Goal: Task Accomplishment & Management: Complete application form

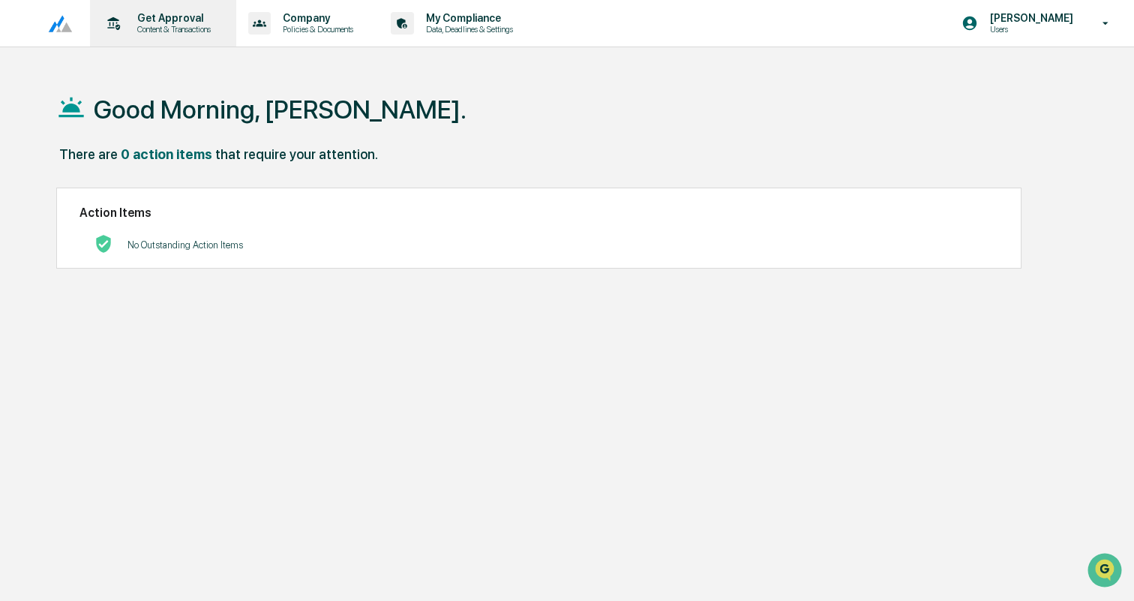
click at [172, 18] on p "Get Approval" at bounding box center [171, 18] width 93 height 12
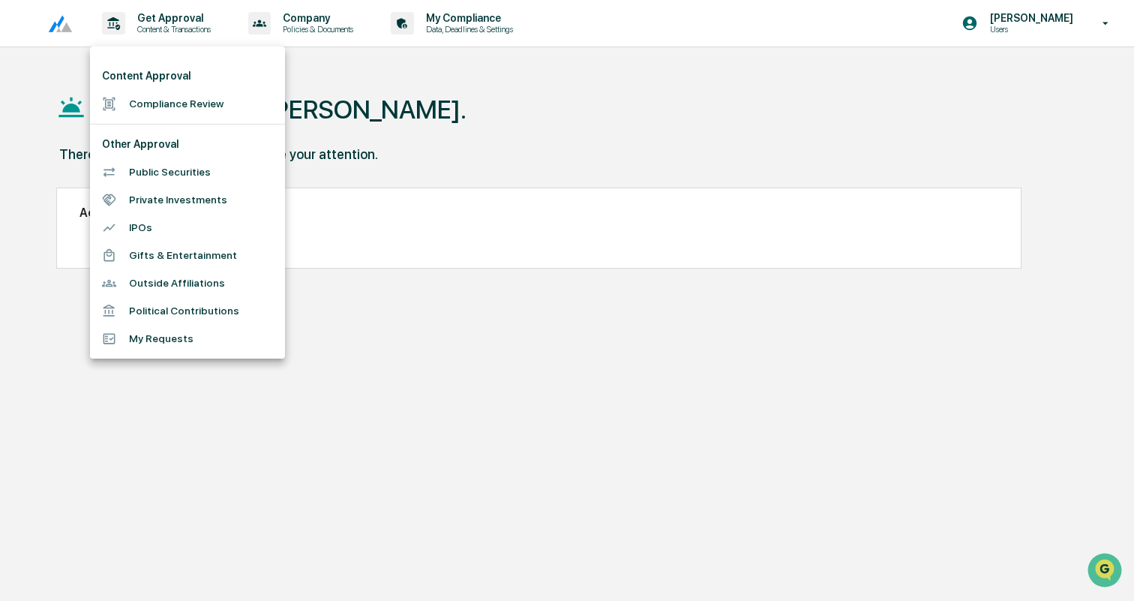
click at [197, 114] on li "Compliance Review" at bounding box center [187, 104] width 195 height 28
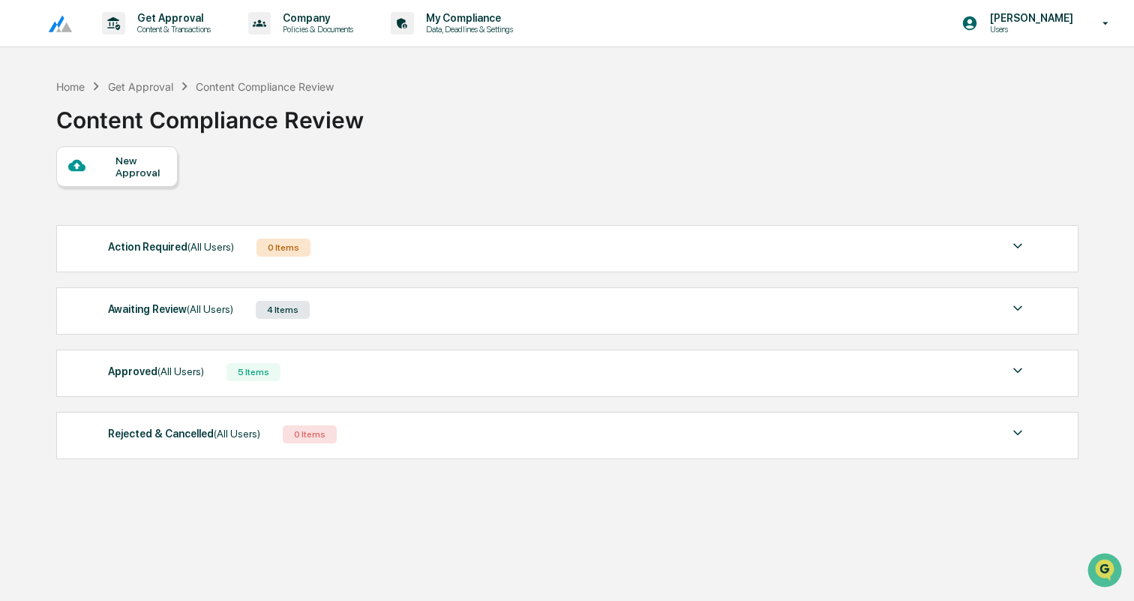
click at [138, 161] on div "New Approval" at bounding box center [140, 166] width 50 height 24
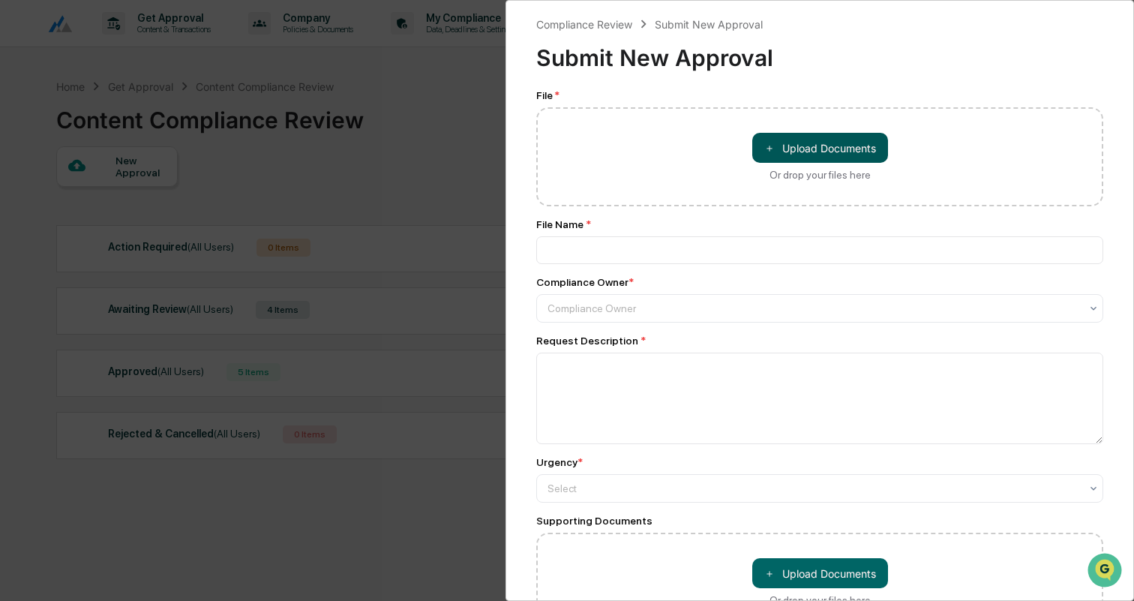
click at [807, 156] on button "＋ Upload Documents" at bounding box center [820, 148] width 136 height 30
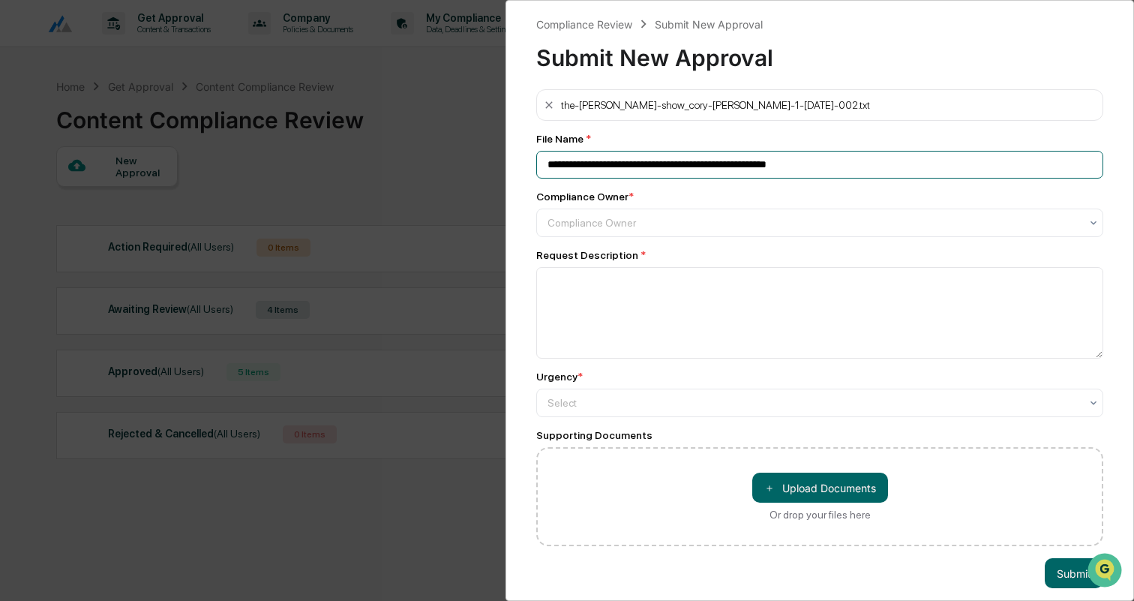
click at [634, 166] on input "**********" at bounding box center [819, 165] width 567 height 28
type input "**********"
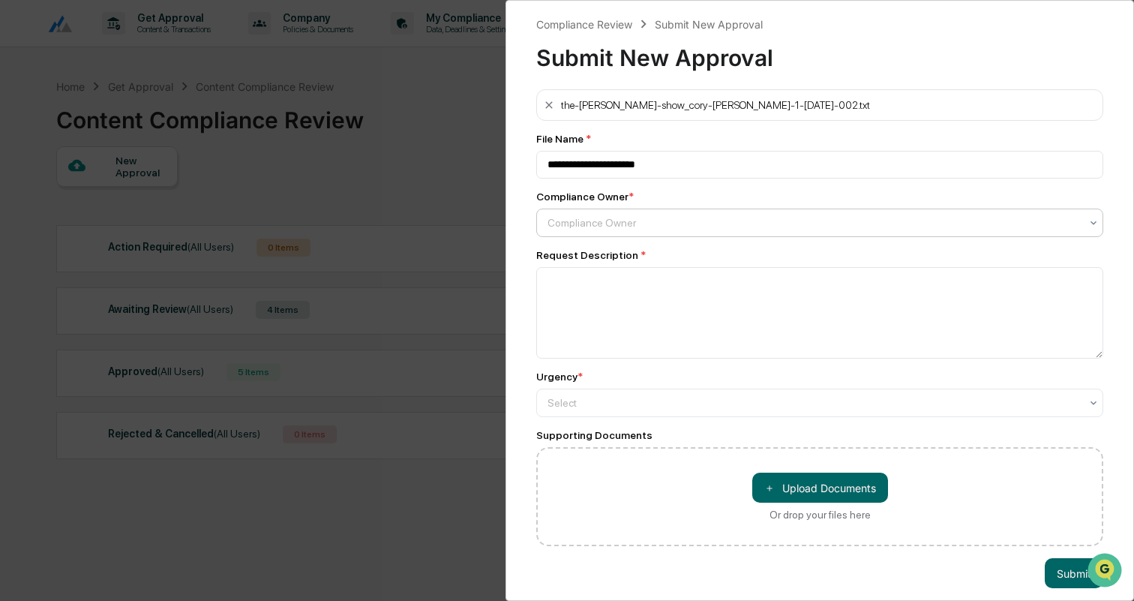
click at [653, 221] on div at bounding box center [813, 222] width 532 height 15
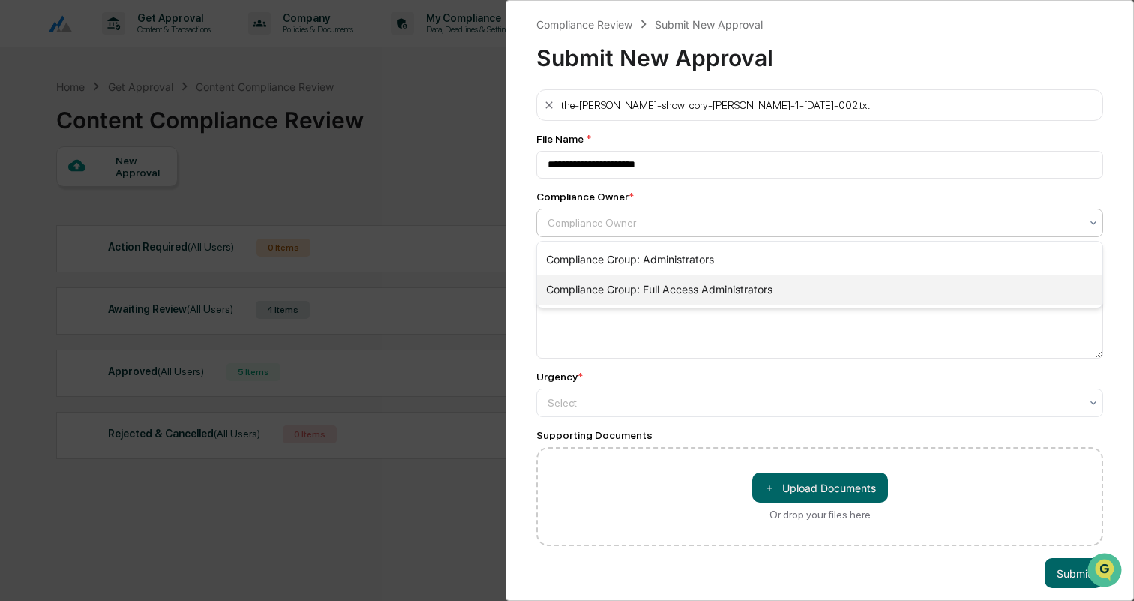
click at [664, 282] on div "Compliance Group: Full Access Administrators" at bounding box center [819, 289] width 565 height 30
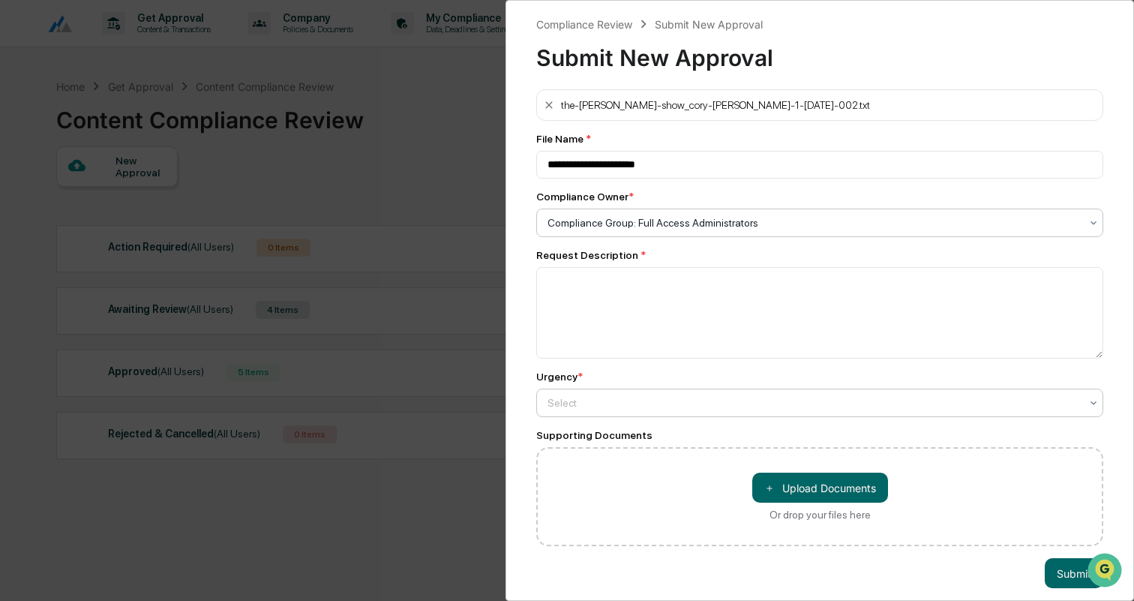
click at [610, 402] on div at bounding box center [813, 402] width 532 height 15
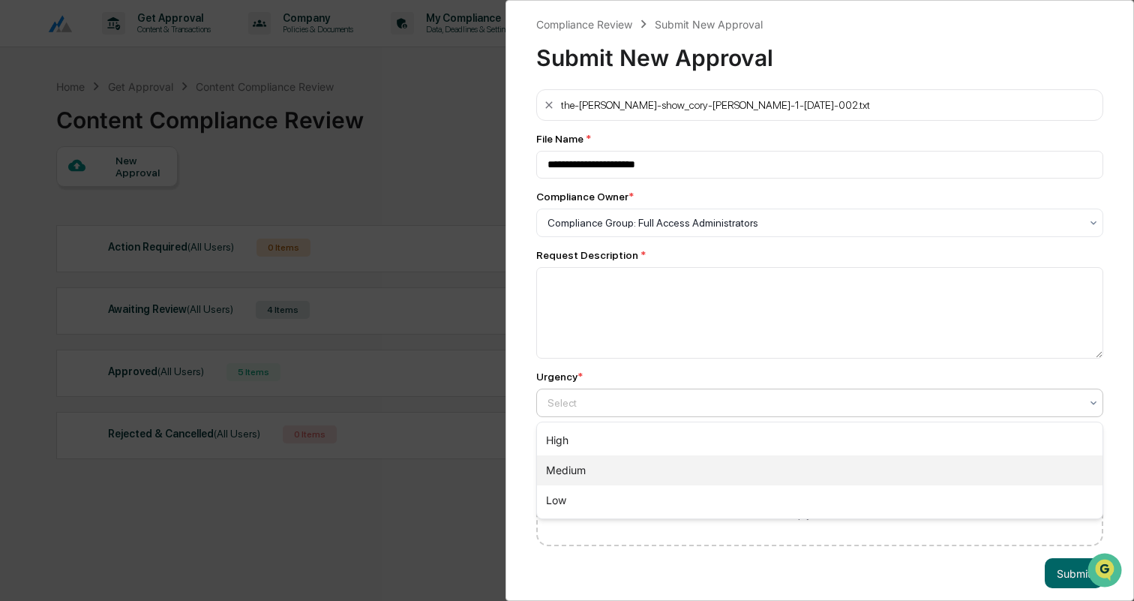
click at [587, 472] on div "Medium" at bounding box center [819, 470] width 565 height 30
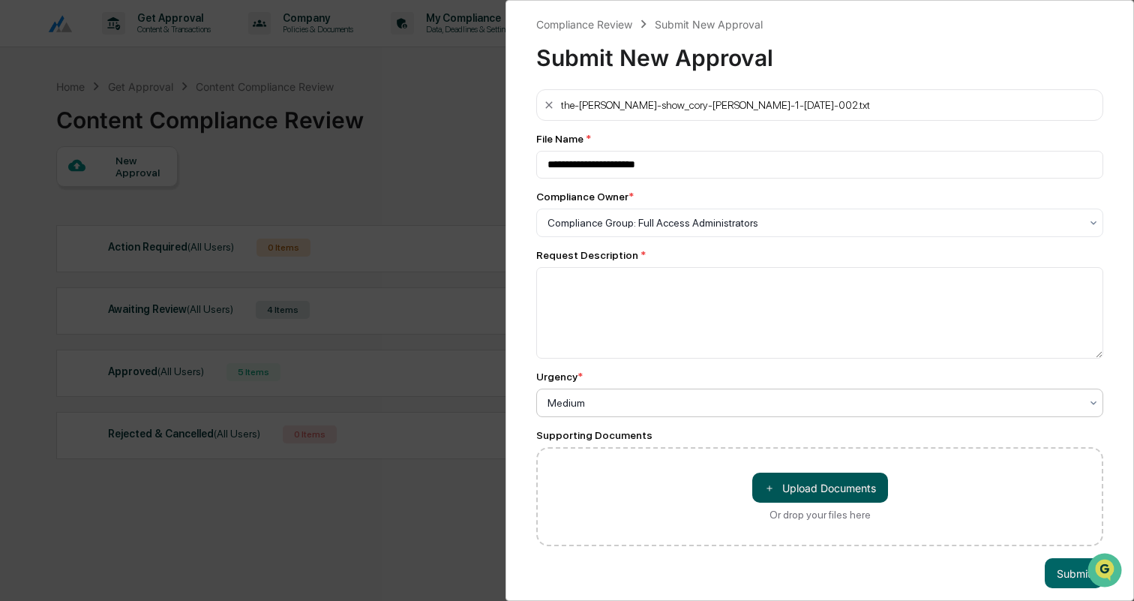
click at [780, 484] on button "＋ Upload Documents" at bounding box center [820, 487] width 136 height 30
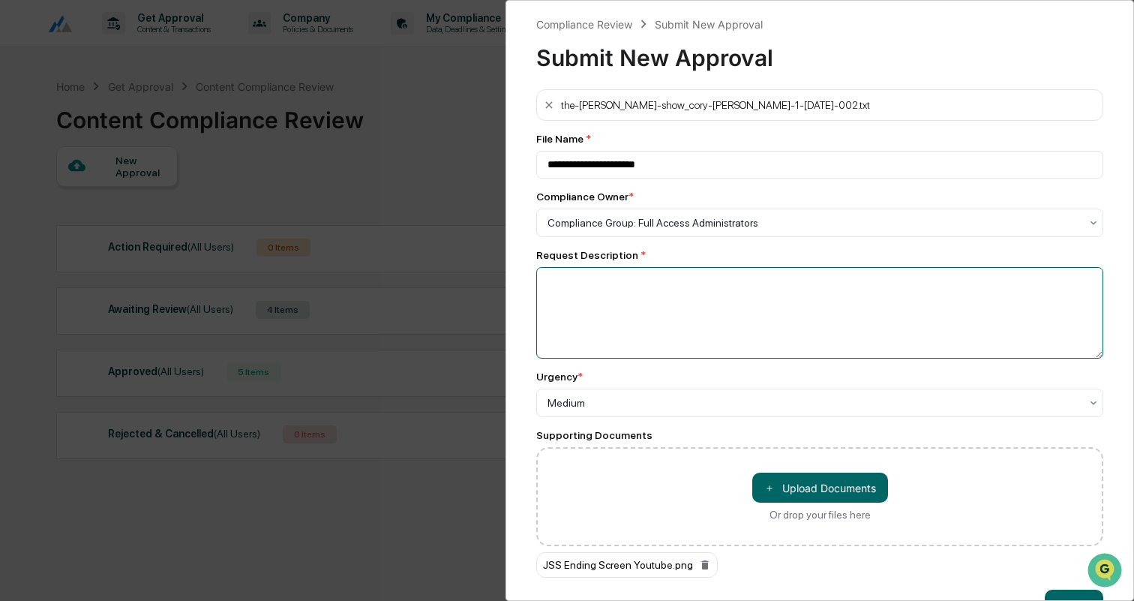
click at [593, 312] on textarea at bounding box center [819, 312] width 567 height 91
paste textarea "**********"
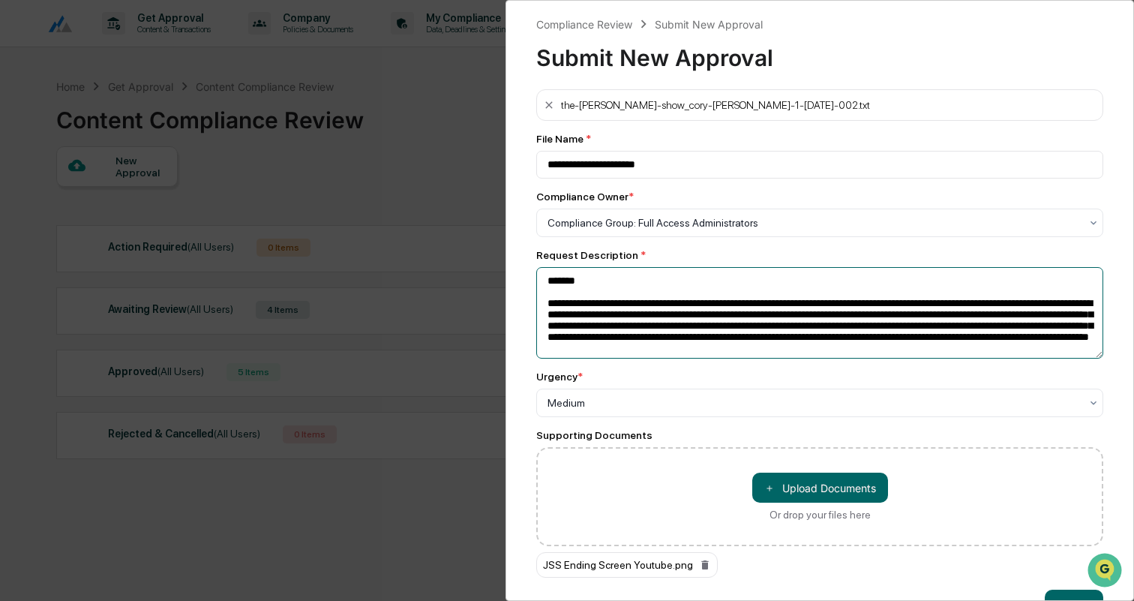
drag, startPoint x: 599, startPoint y: 283, endPoint x: 510, endPoint y: 283, distance: 89.2
click at [510, 283] on div "**********" at bounding box center [819, 300] width 628 height 601
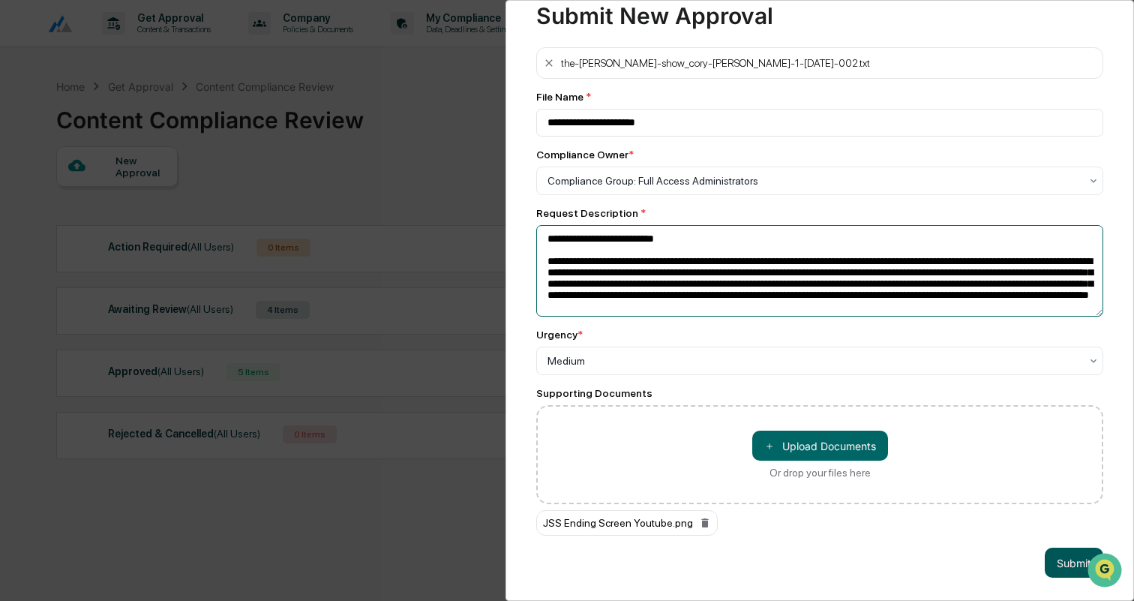
type textarea "**********"
click at [1064, 555] on button "Submit" at bounding box center [1073, 562] width 58 height 30
click at [1061, 560] on button "Submit" at bounding box center [1073, 562] width 58 height 30
click at [1059, 570] on button "Submit" at bounding box center [1073, 562] width 58 height 30
click at [1065, 558] on button "Submit" at bounding box center [1073, 562] width 58 height 30
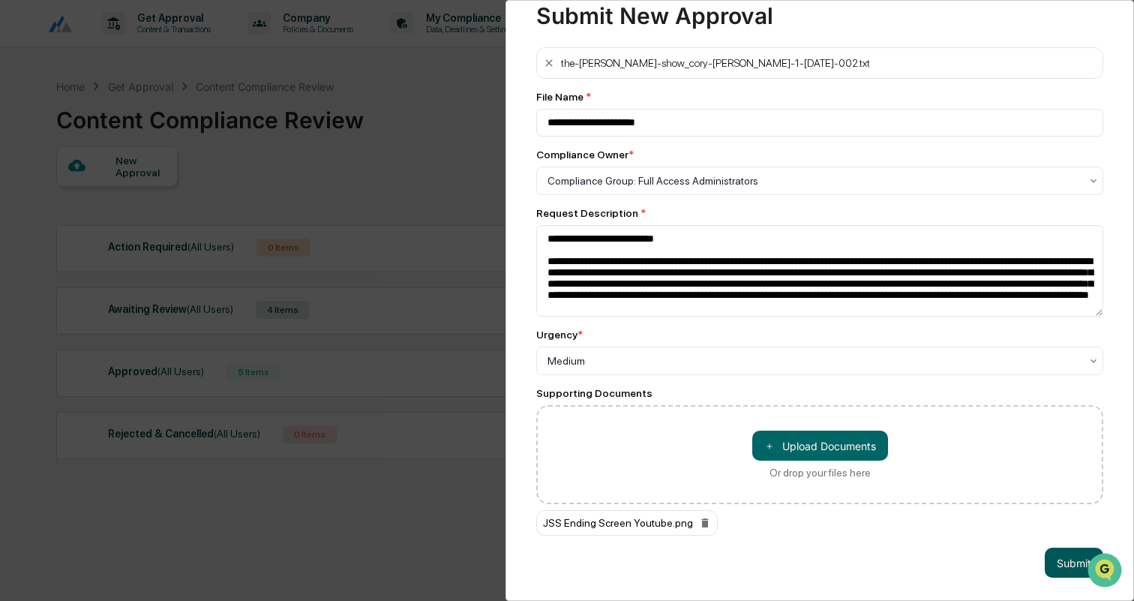
click at [1046, 559] on button "Submit" at bounding box center [1073, 562] width 58 height 30
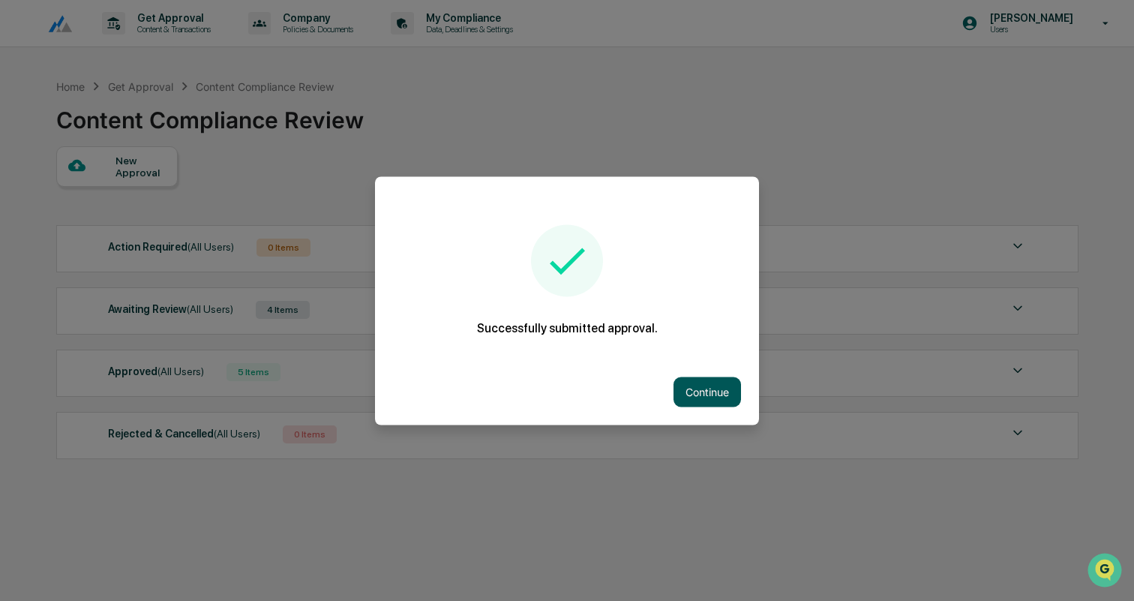
click at [717, 388] on button "Continue" at bounding box center [706, 391] width 67 height 30
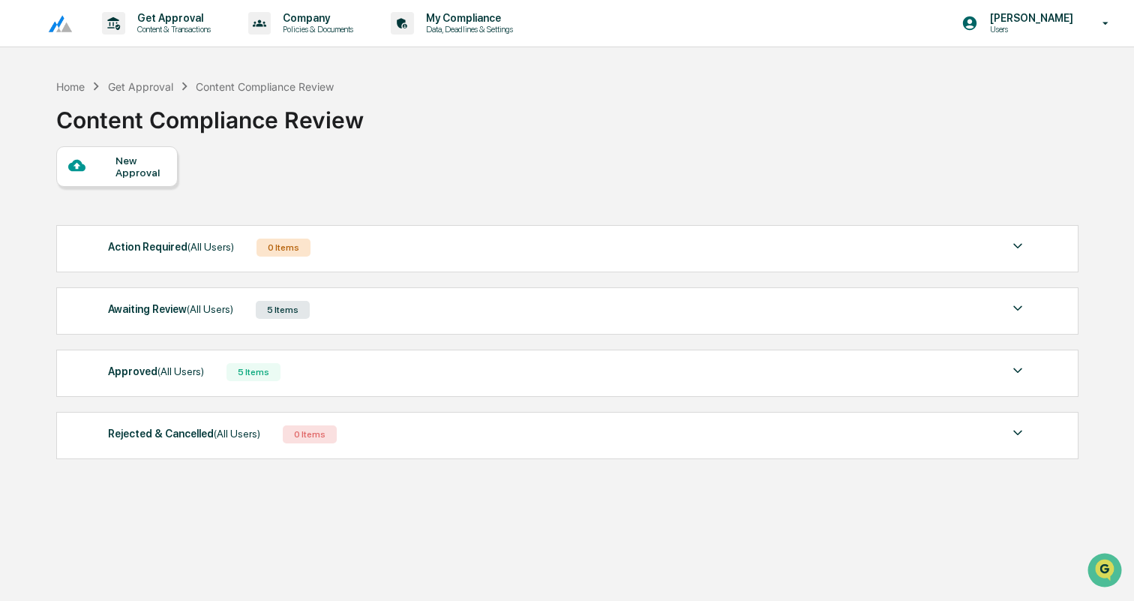
click at [390, 309] on div "Awaiting Review (All Users) 5 Items" at bounding box center [567, 309] width 918 height 21
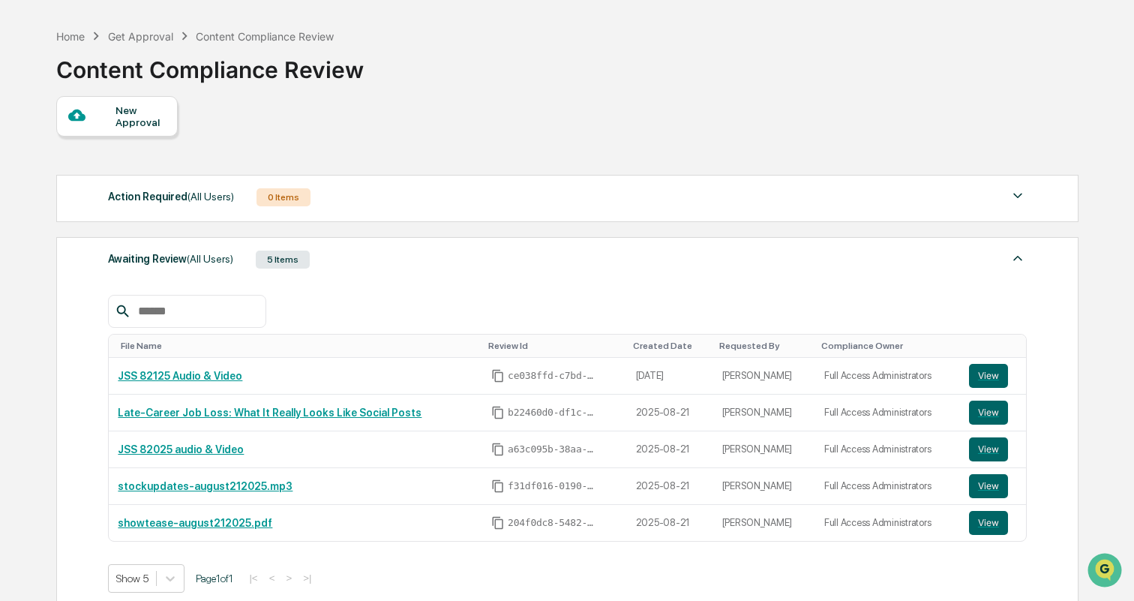
scroll to position [65, 0]
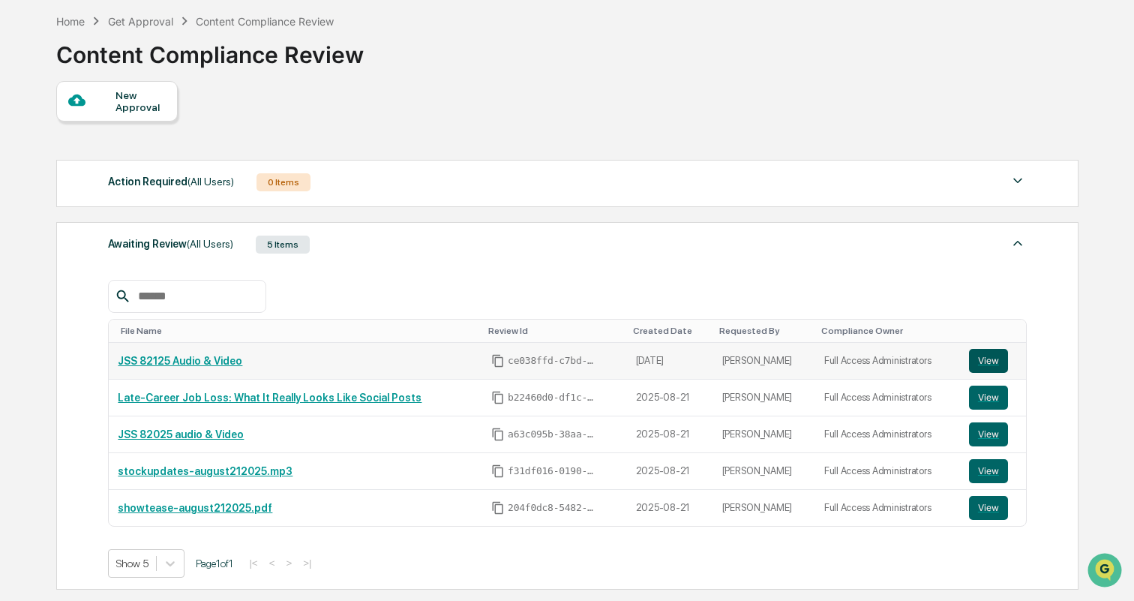
click at [990, 355] on button "View" at bounding box center [988, 361] width 39 height 24
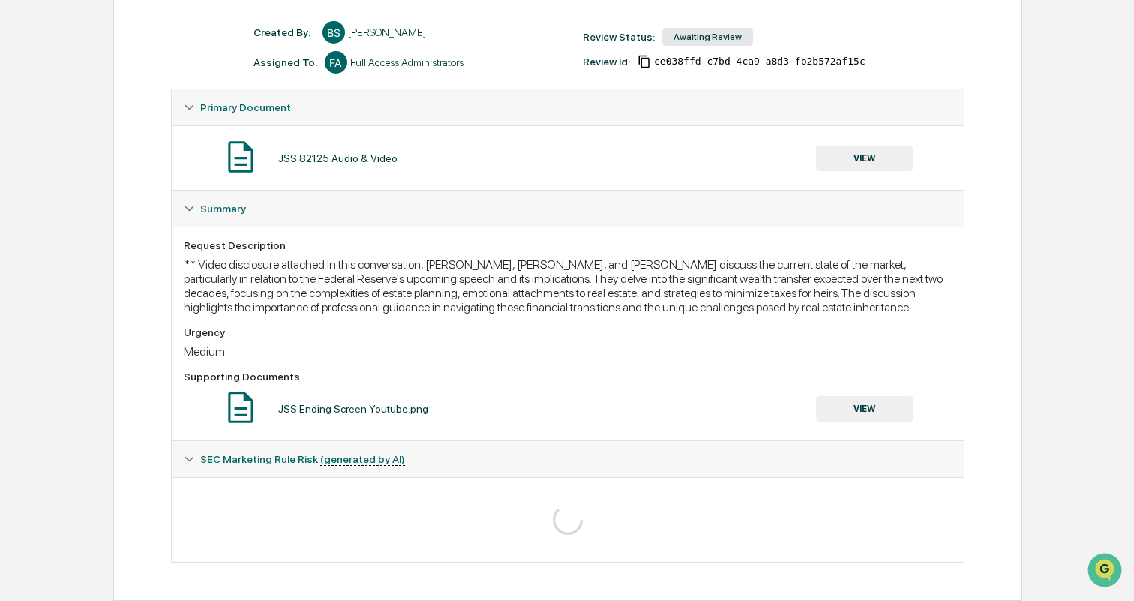
scroll to position [188, 0]
